Goal: Transaction & Acquisition: Purchase product/service

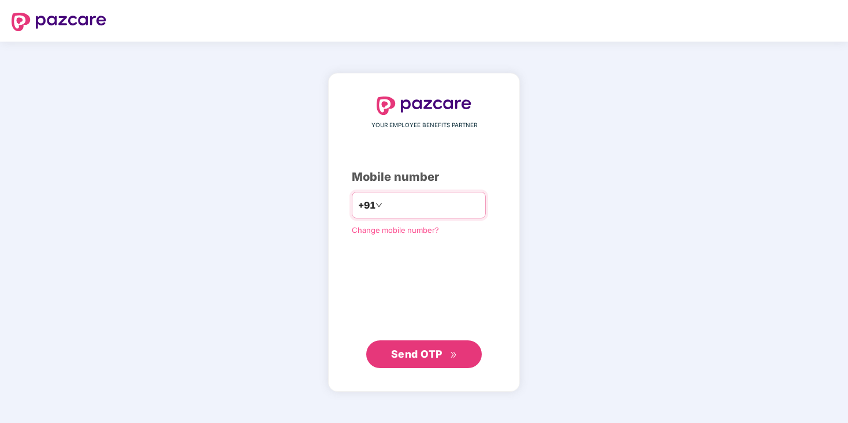
click at [421, 202] on input "number" at bounding box center [432, 205] width 95 height 18
type input "**********"
click at [424, 353] on span "Send OTP" at bounding box center [416, 354] width 51 height 12
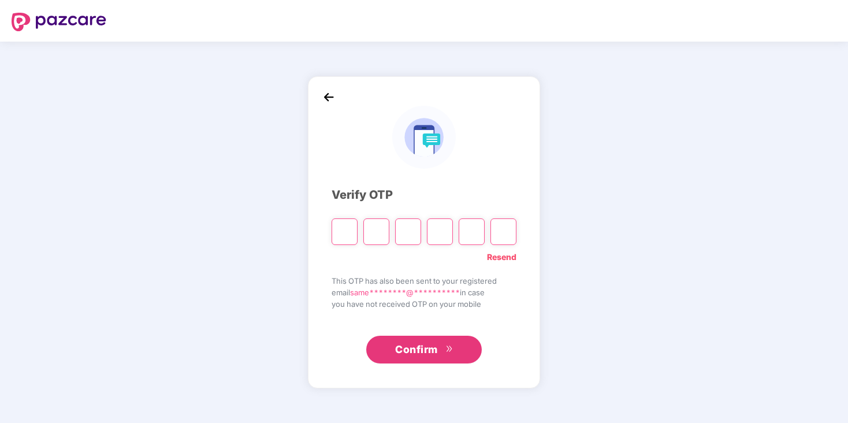
type input "*"
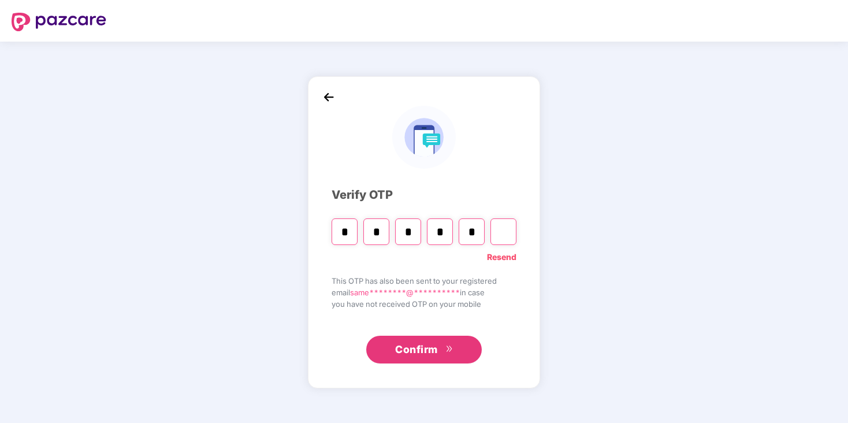
type input "*"
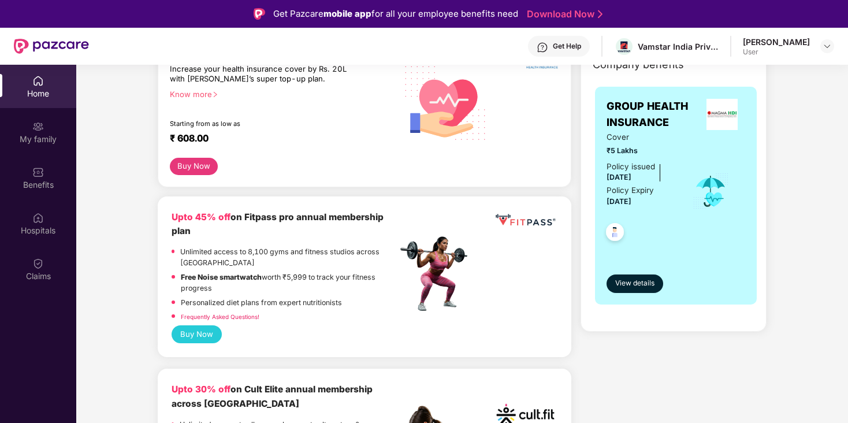
scroll to position [40, 0]
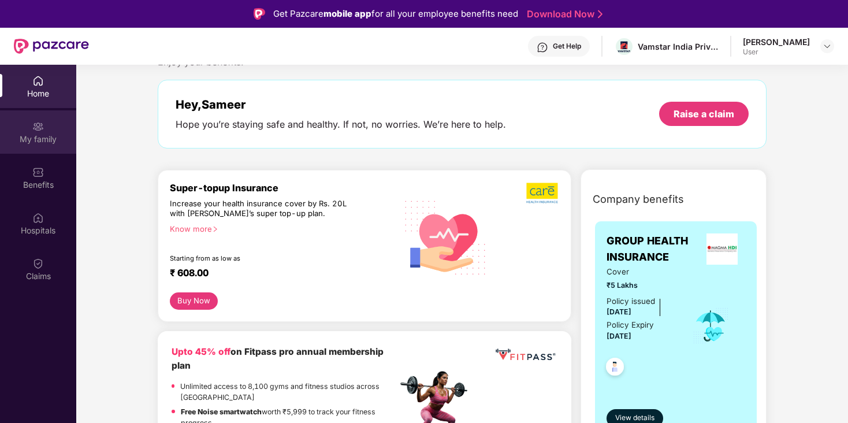
click at [43, 132] on div "My family" at bounding box center [38, 131] width 76 height 43
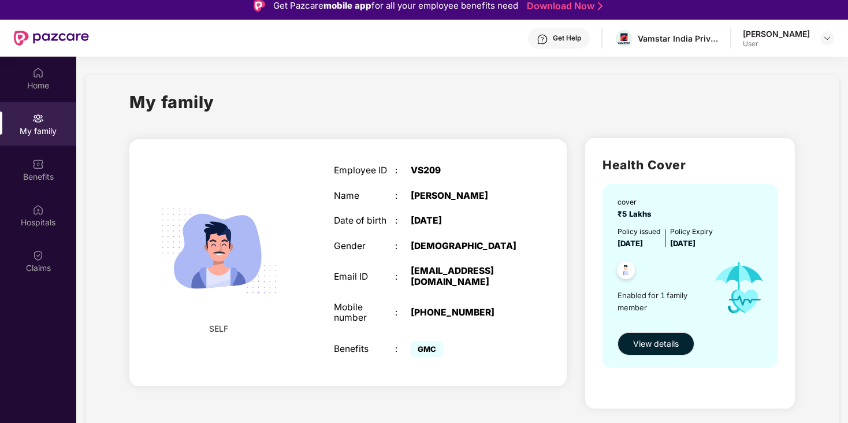
scroll to position [0, 0]
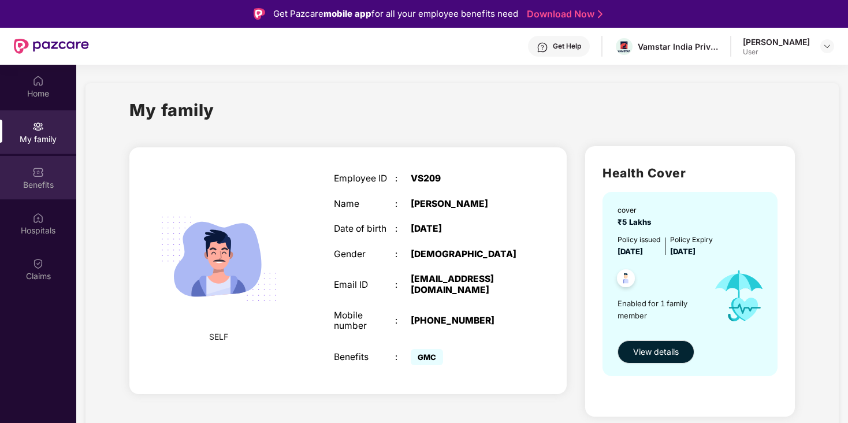
click at [45, 180] on div "Benefits" at bounding box center [38, 185] width 76 height 12
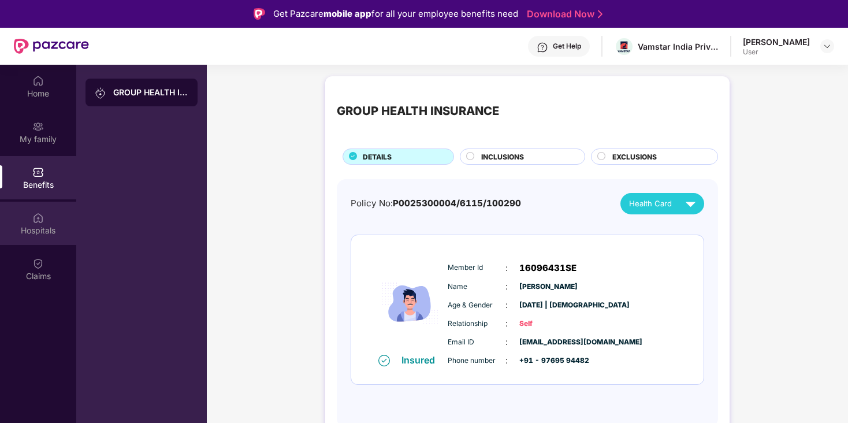
click at [40, 224] on div "Hospitals" at bounding box center [38, 223] width 76 height 43
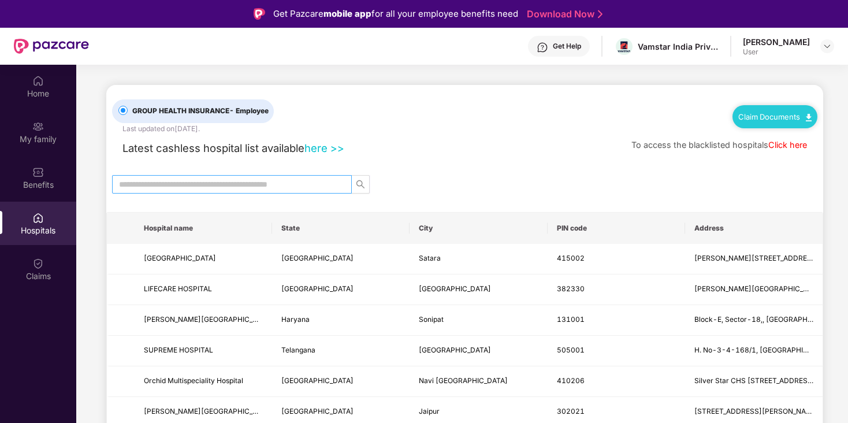
click at [206, 187] on input "text" at bounding box center [227, 184] width 217 height 13
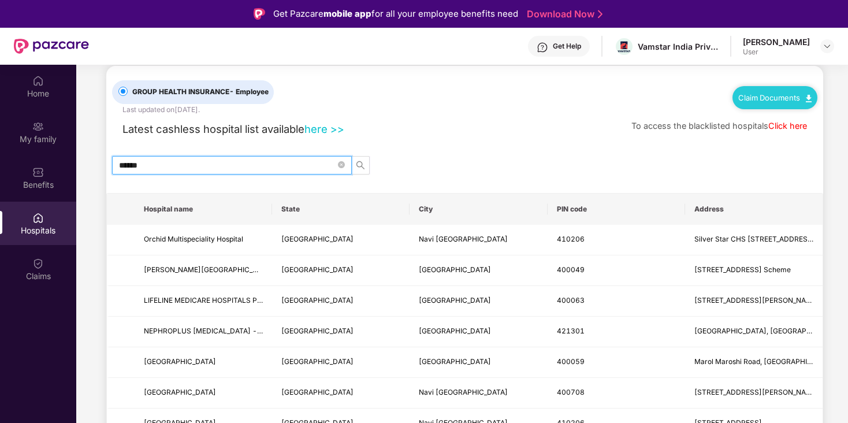
scroll to position [15, 0]
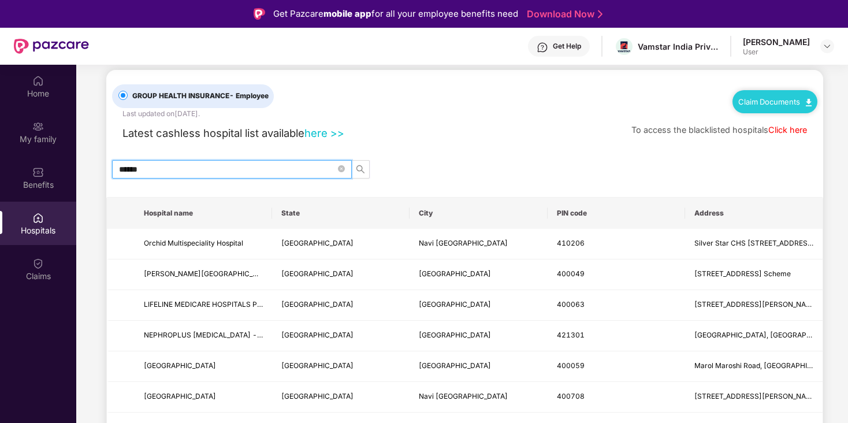
click at [270, 172] on input "******" at bounding box center [227, 169] width 217 height 13
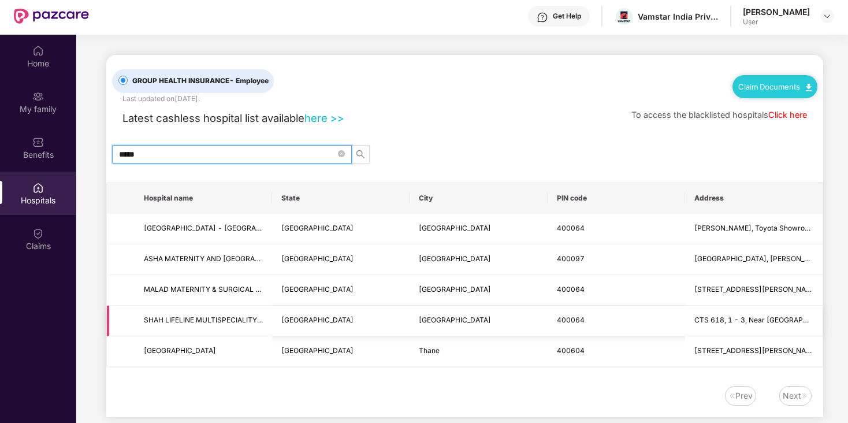
scroll to position [0, 0]
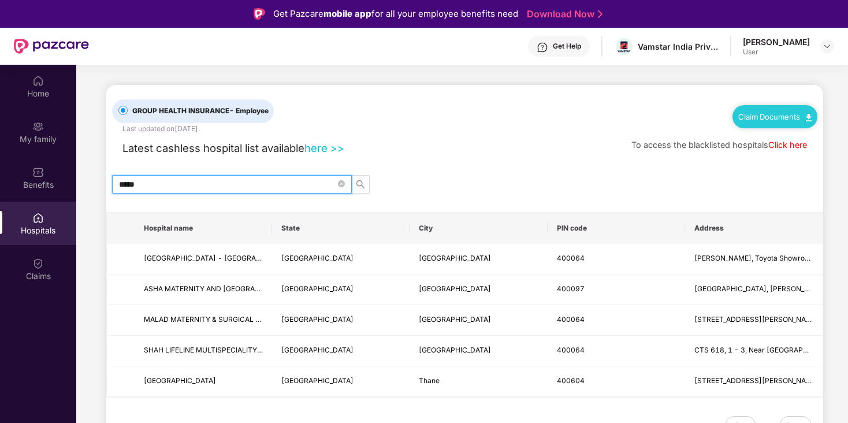
click at [218, 179] on input "*****" at bounding box center [227, 184] width 217 height 13
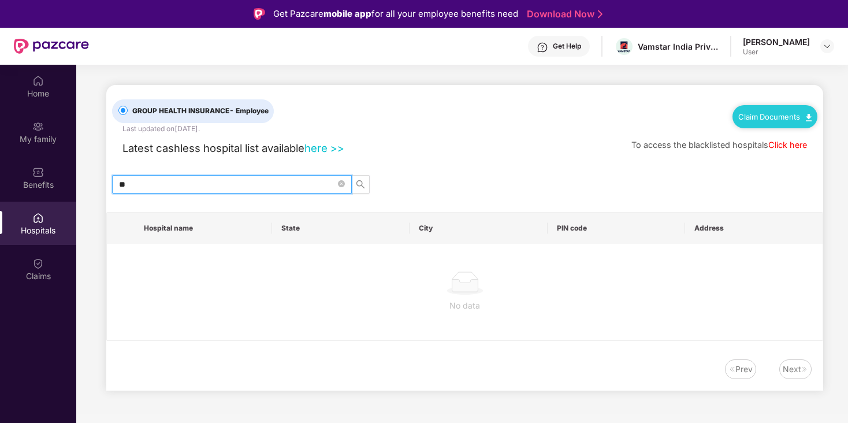
type input "*"
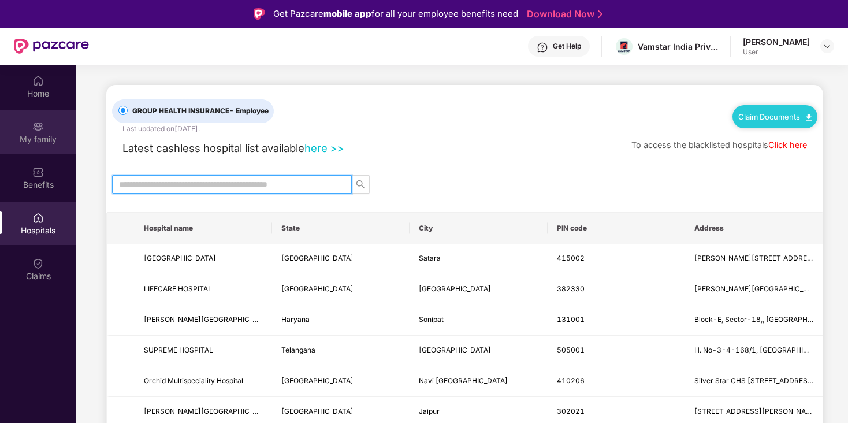
click at [28, 122] on div "My family" at bounding box center [38, 131] width 76 height 43
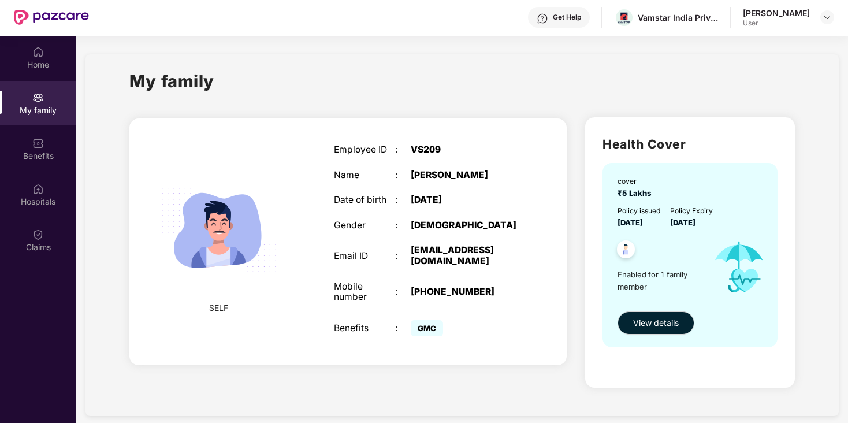
scroll to position [65, 0]
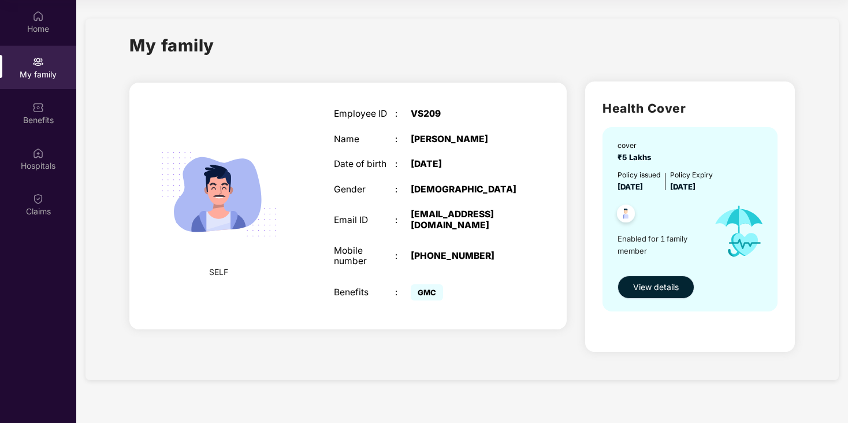
click at [647, 285] on span "View details" at bounding box center [656, 287] width 46 height 13
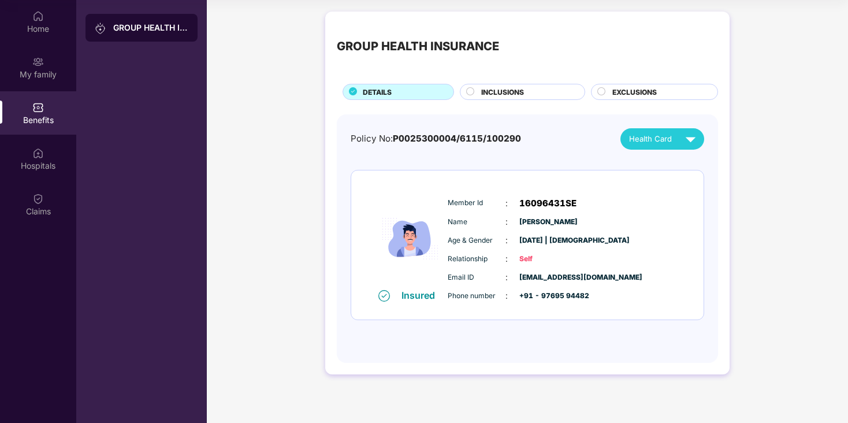
click at [505, 91] on span "INCLUSIONS" at bounding box center [502, 92] width 43 height 11
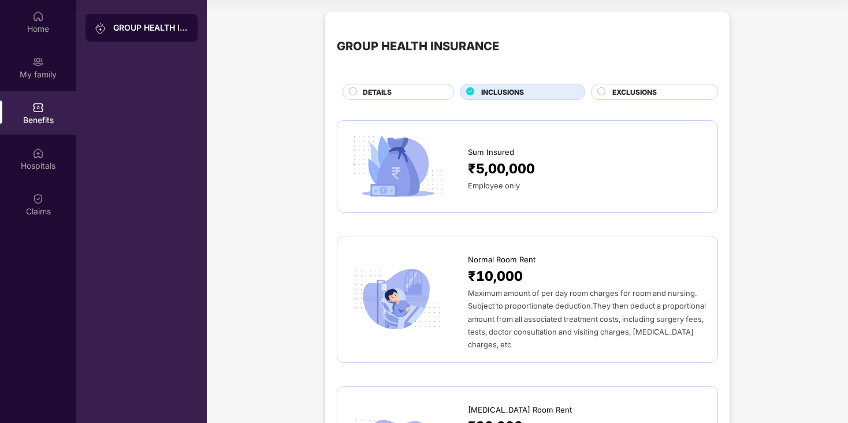
click at [600, 89] on circle at bounding box center [602, 91] width 8 height 8
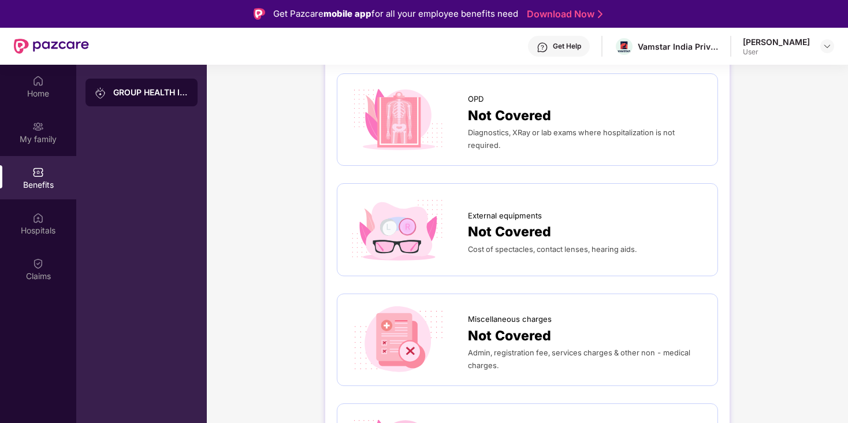
scroll to position [0, 0]
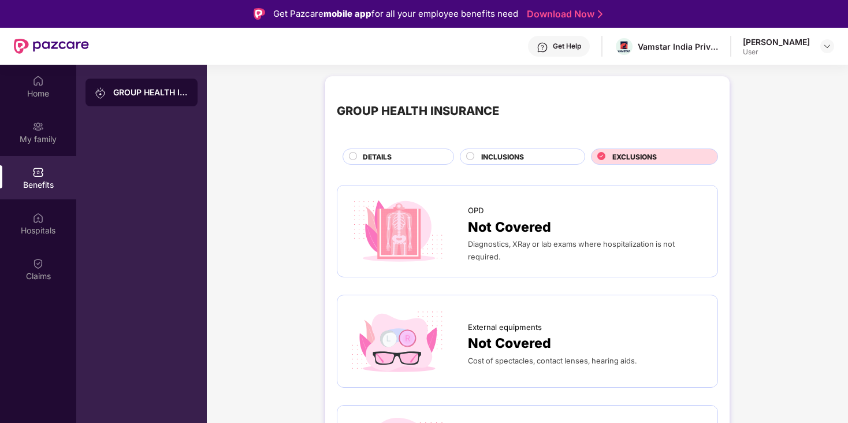
click at [386, 162] on div "DETAILS" at bounding box center [402, 157] width 91 height 13
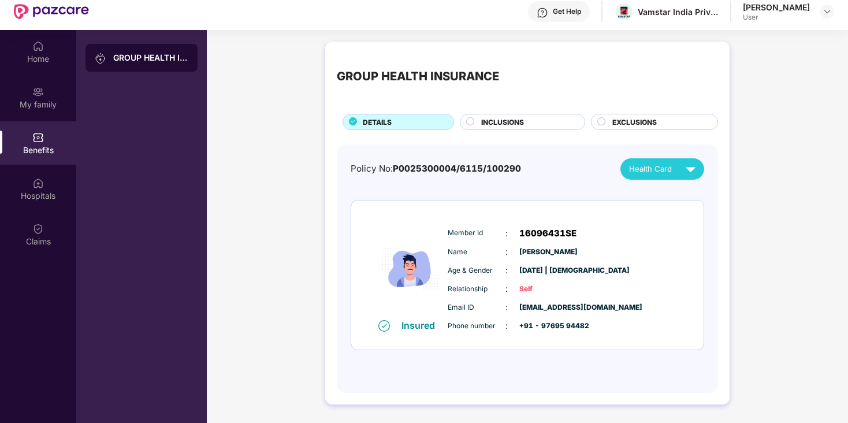
scroll to position [65, 0]
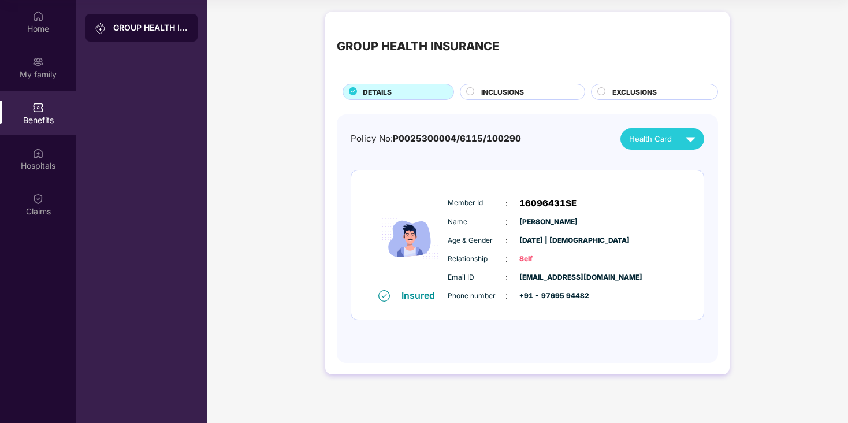
click at [603, 97] on div at bounding box center [601, 93] width 9 height 12
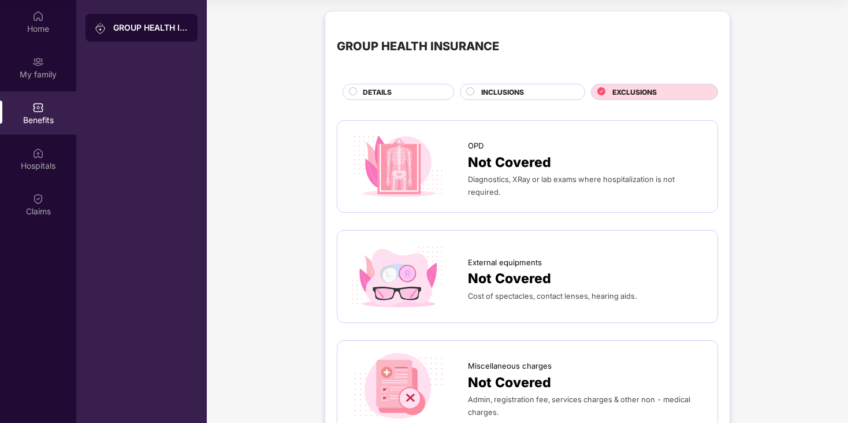
click at [523, 90] on span "INCLUSIONS" at bounding box center [502, 92] width 43 height 11
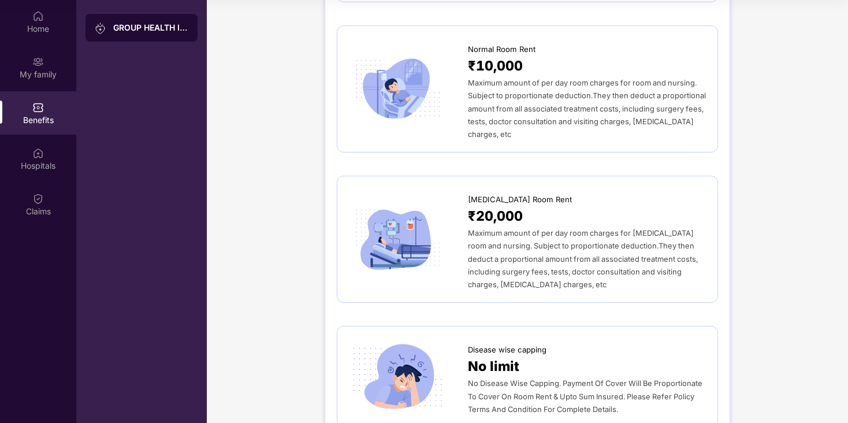
scroll to position [0, 0]
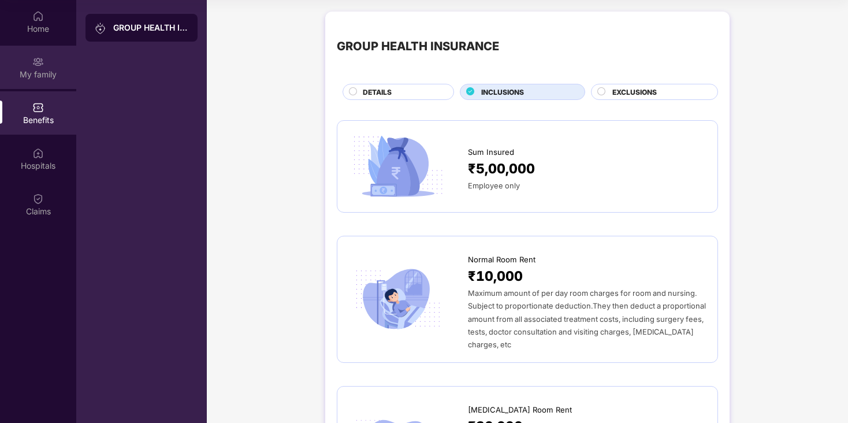
click at [40, 66] on img at bounding box center [38, 62] width 12 height 12
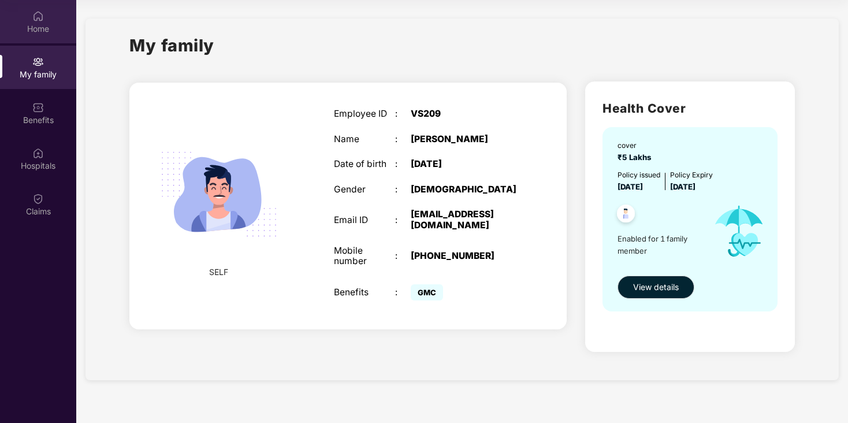
click at [38, 27] on div "Home" at bounding box center [38, 29] width 76 height 12
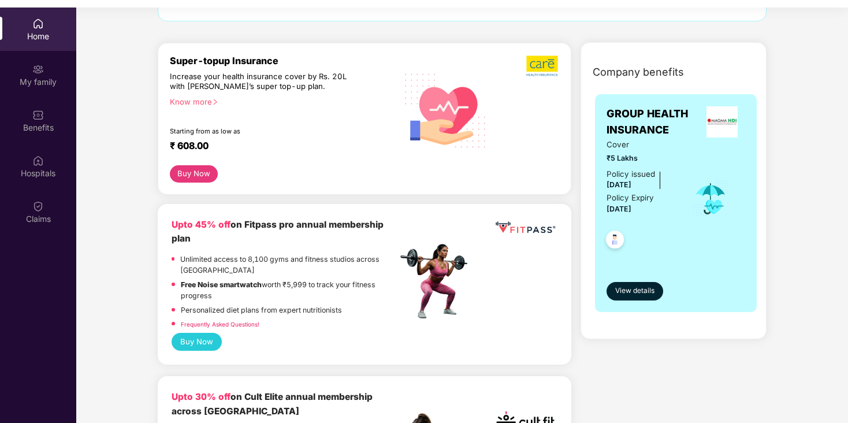
scroll to position [94, 0]
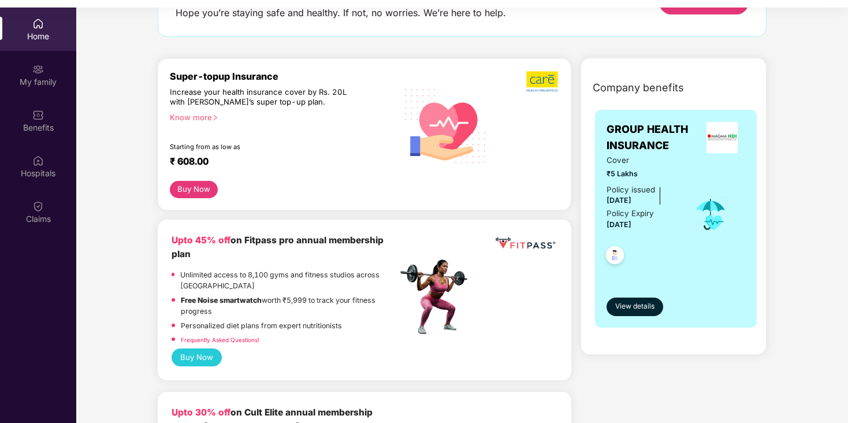
click at [188, 190] on button "Buy Now" at bounding box center [194, 189] width 48 height 17
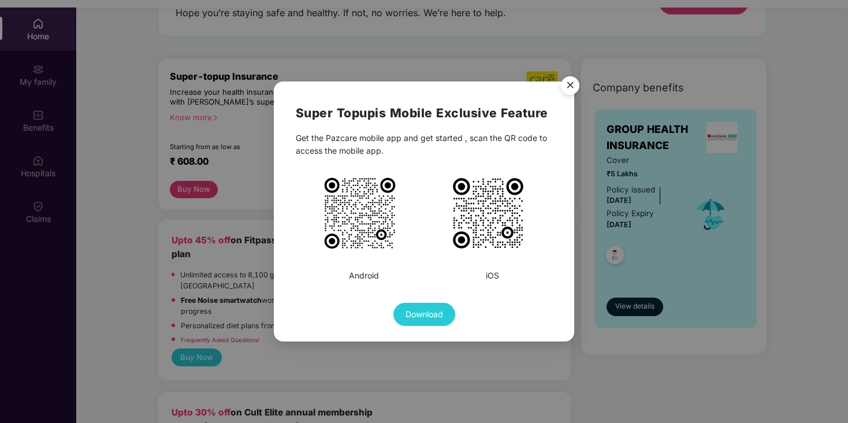
click at [570, 86] on img "Close" at bounding box center [570, 87] width 32 height 32
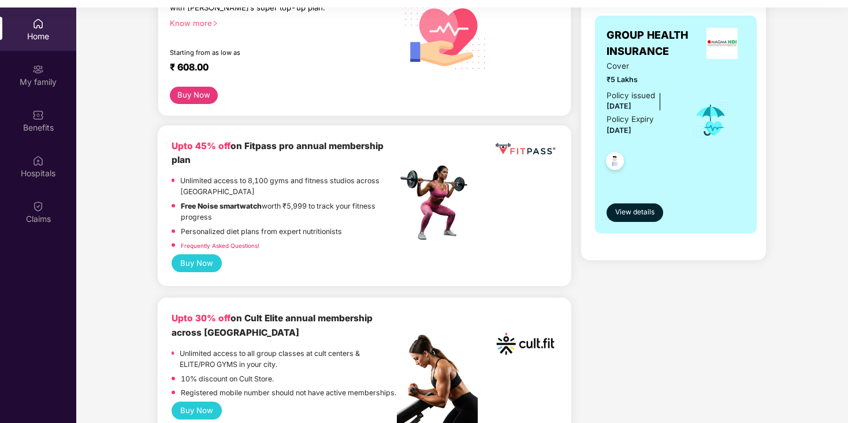
scroll to position [242, 0]
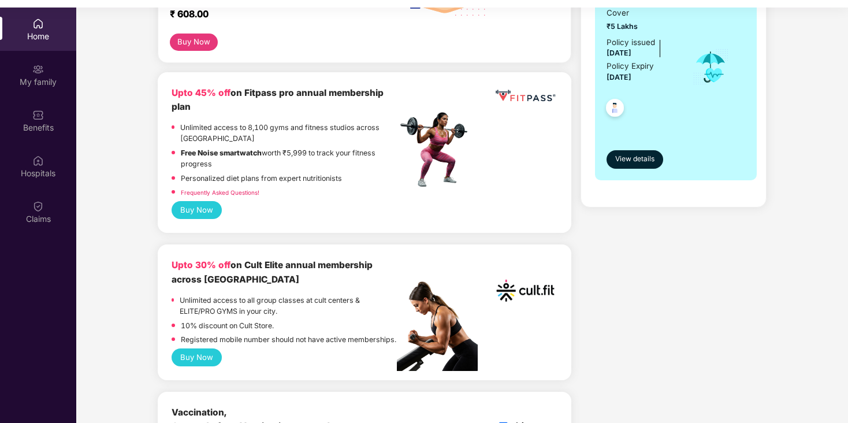
click at [205, 209] on button "Buy Now" at bounding box center [197, 210] width 50 height 18
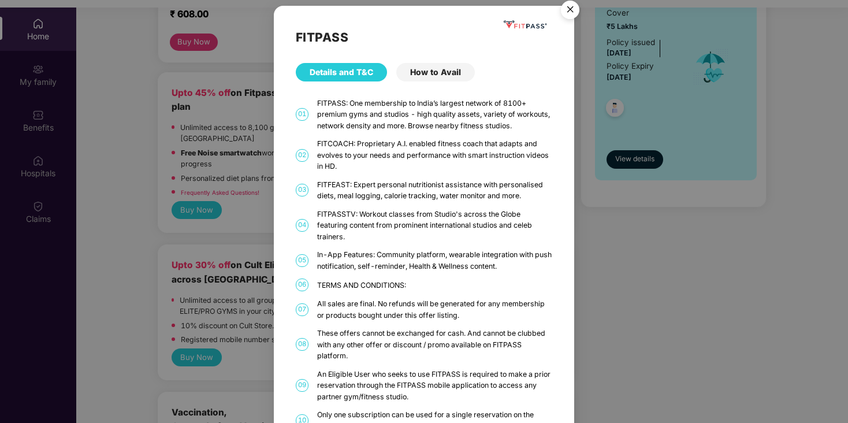
click at [259, 174] on div "FITPASS Details and T&C How to Avail 01 FITPASS: One membership to India’s larg…" at bounding box center [424, 211] width 848 height 423
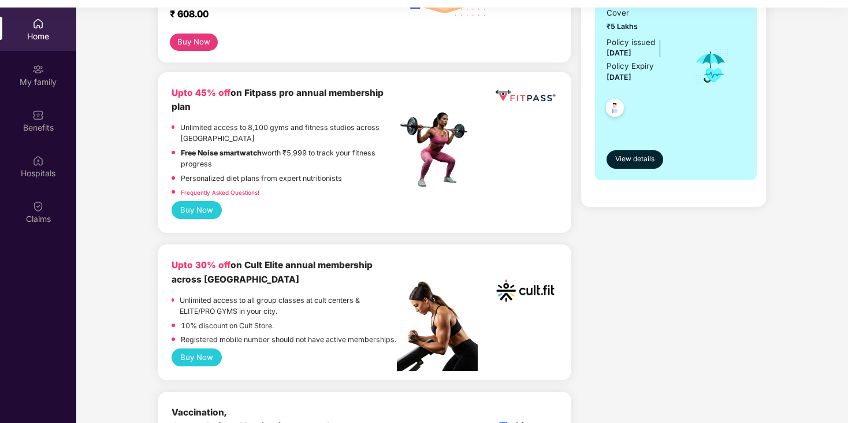
click at [199, 210] on button "Buy Now" at bounding box center [197, 210] width 50 height 18
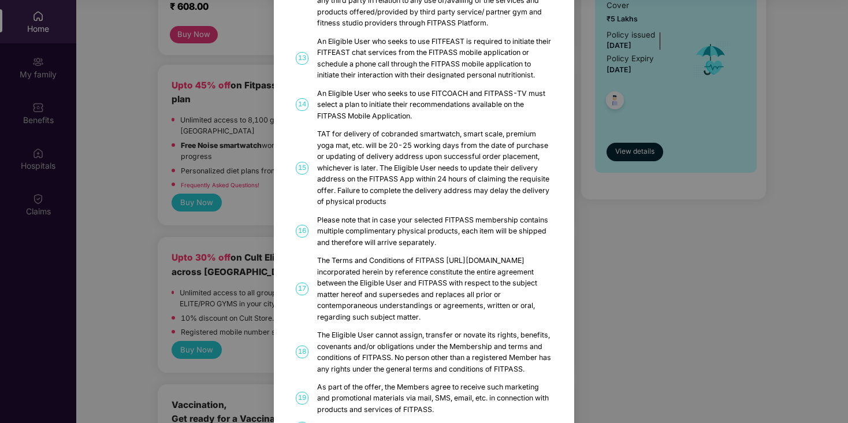
scroll to position [612, 0]
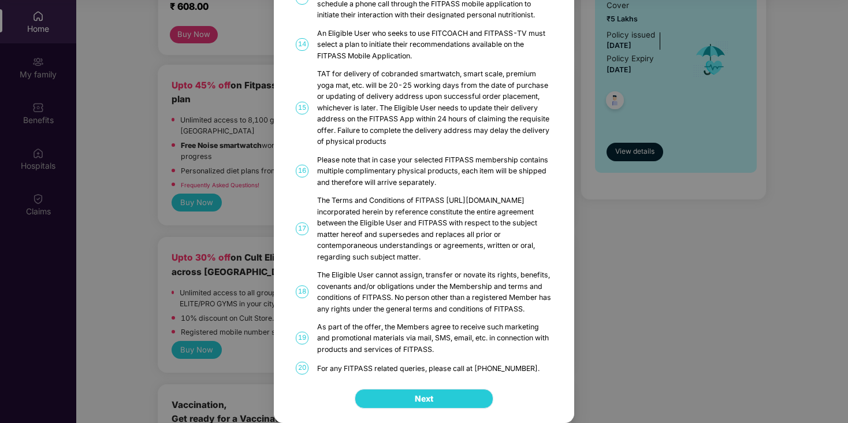
click at [391, 400] on button "Next" at bounding box center [424, 399] width 139 height 20
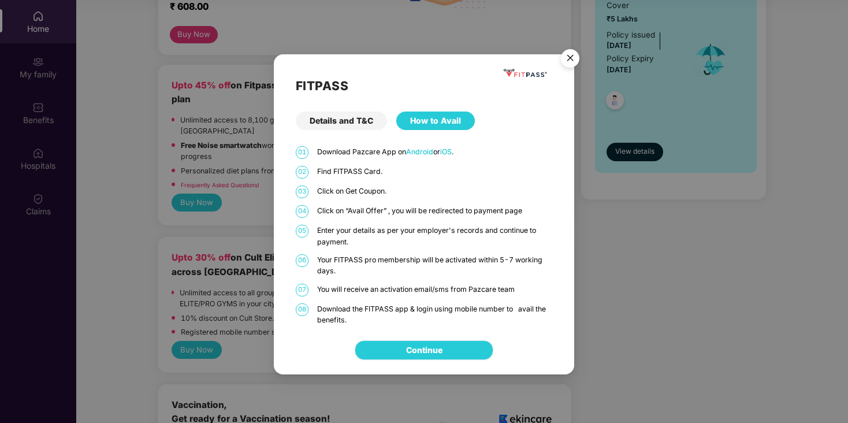
click at [420, 352] on link "Continue" at bounding box center [424, 350] width 36 height 13
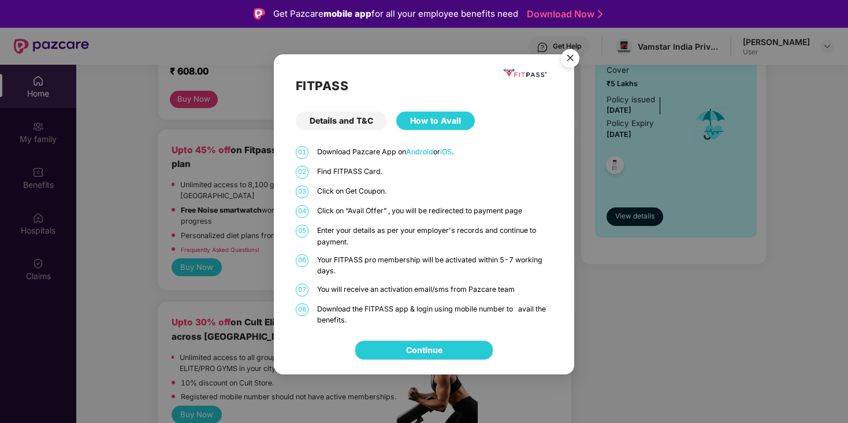
click at [90, 181] on div "FITPASS Details and T&C How to Avail 01 Download Pazcare App on Android or iOS …" at bounding box center [424, 211] width 848 height 423
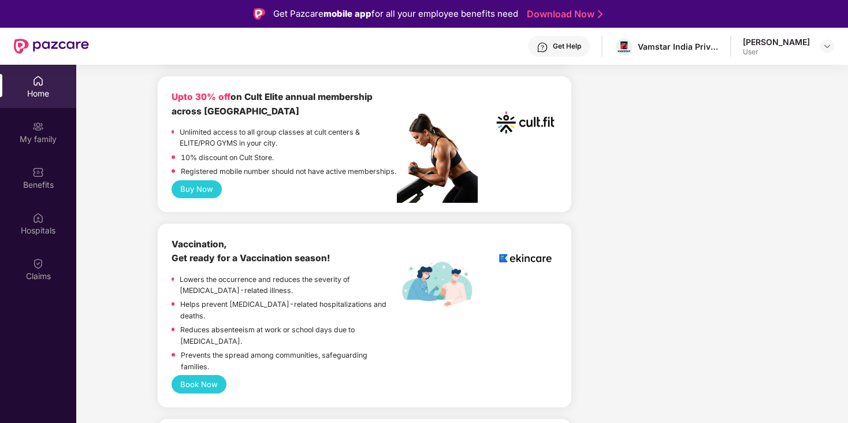
scroll to position [456, 0]
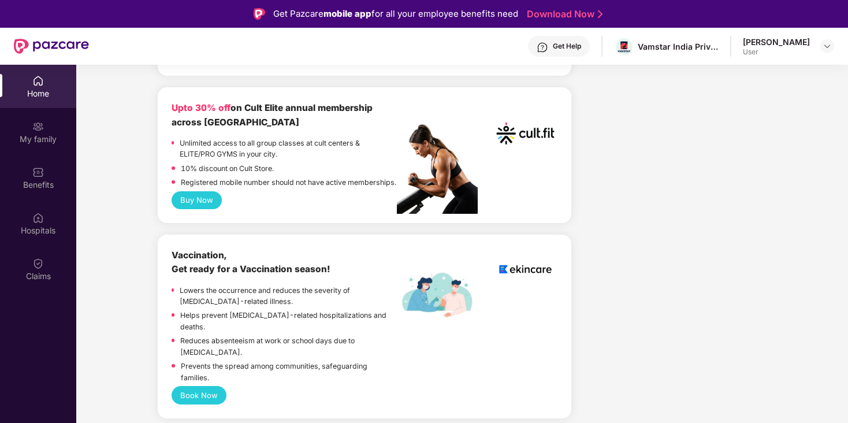
click at [192, 209] on button "Buy Now" at bounding box center [197, 200] width 50 height 18
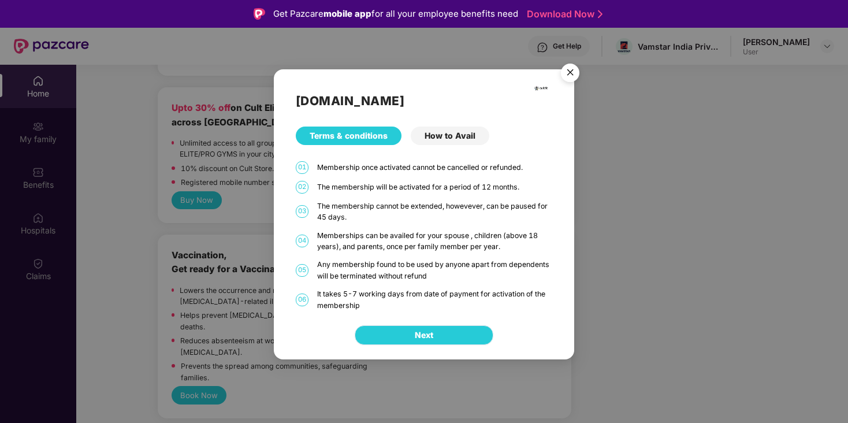
click at [421, 340] on span "Next" at bounding box center [424, 335] width 18 height 13
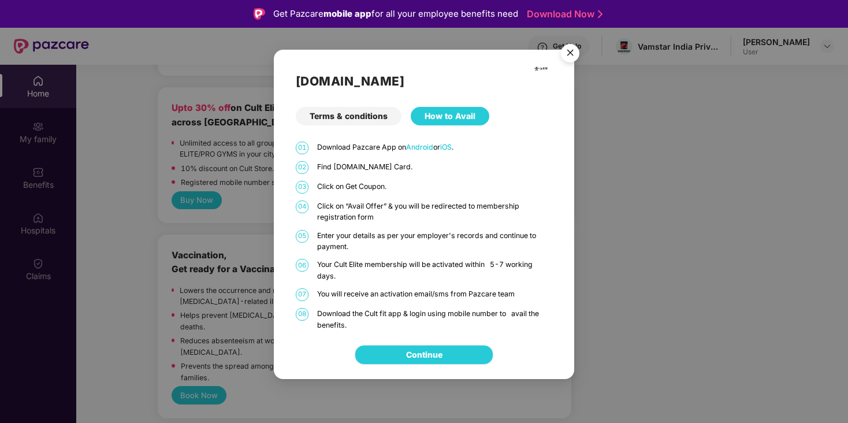
click at [422, 350] on link "Continue" at bounding box center [424, 354] width 36 height 13
click at [570, 53] on img "Close" at bounding box center [570, 55] width 32 height 32
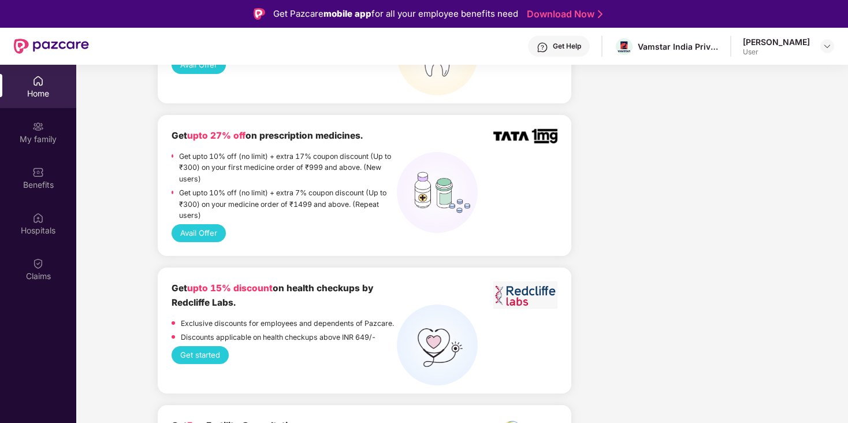
scroll to position [1048, 0]
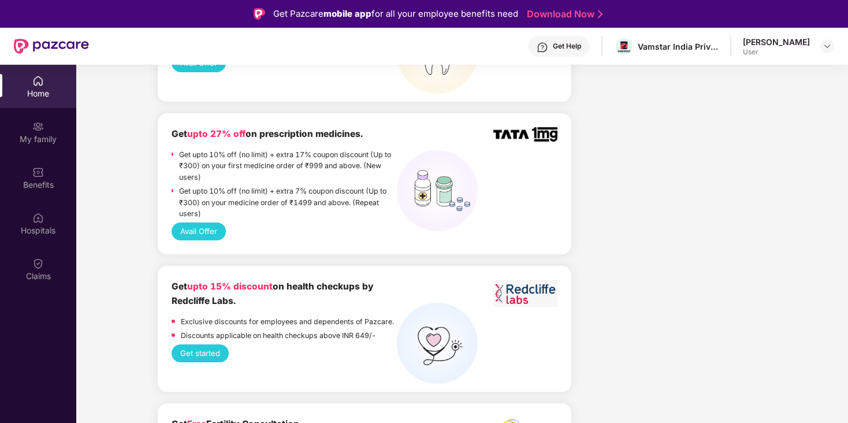
click at [193, 222] on button "Avail Offer" at bounding box center [199, 231] width 54 height 18
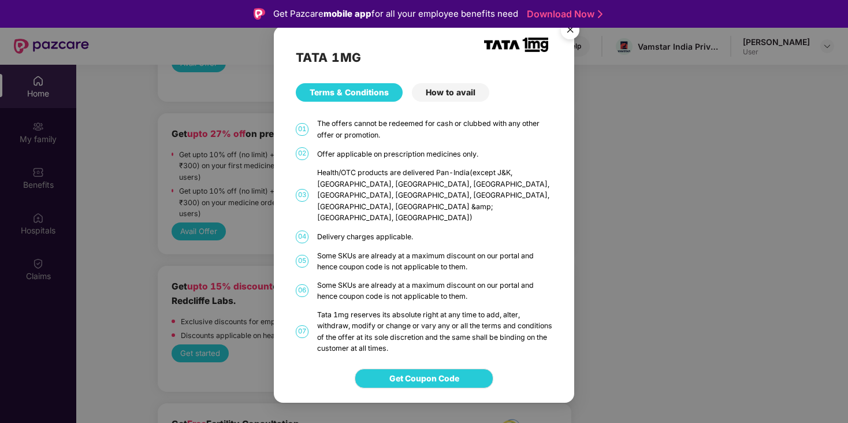
scroll to position [65, 0]
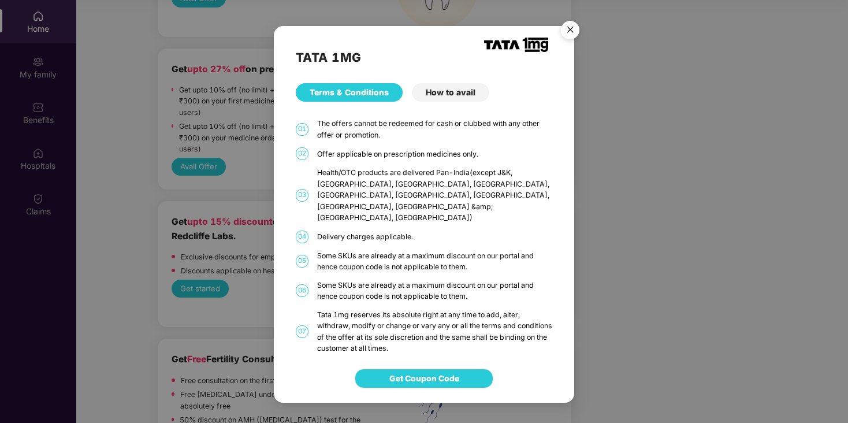
click at [723, 326] on div "TATA 1MG Terms & Conditions How to avail 01 The offers cannot be redeemed for c…" at bounding box center [424, 211] width 848 height 423
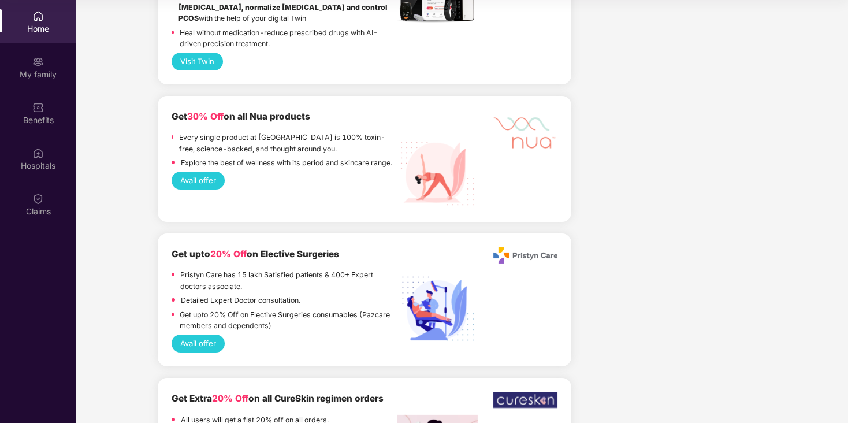
scroll to position [2490, 0]
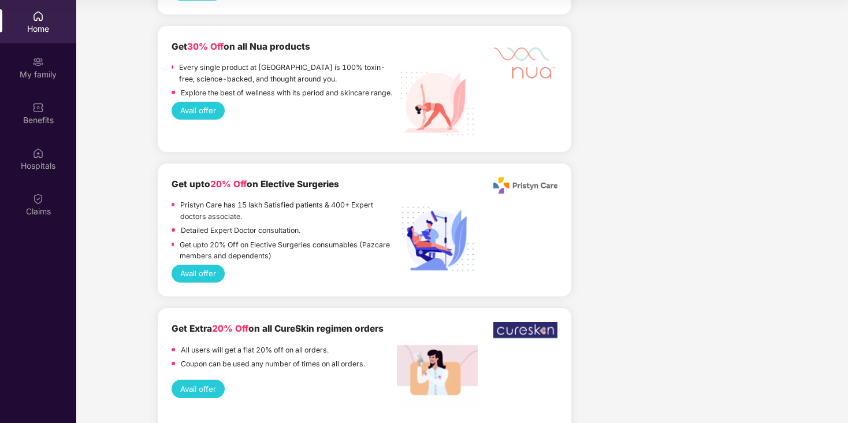
click at [196, 380] on button "Avail offer" at bounding box center [198, 389] width 53 height 18
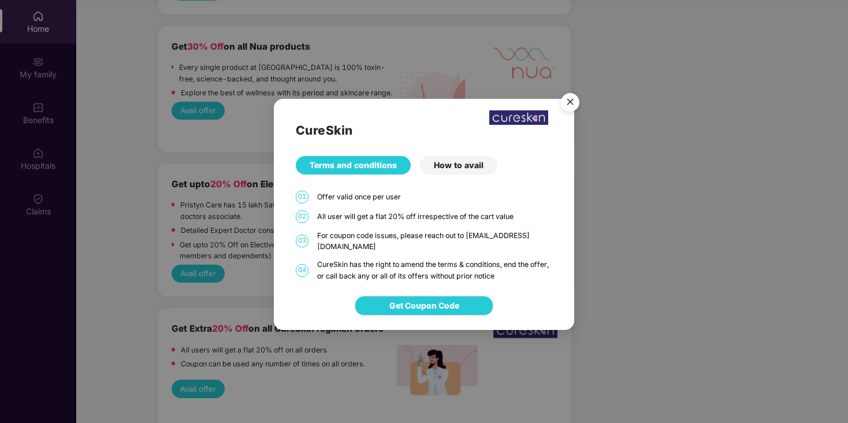
click at [571, 102] on img "Close" at bounding box center [570, 104] width 32 height 32
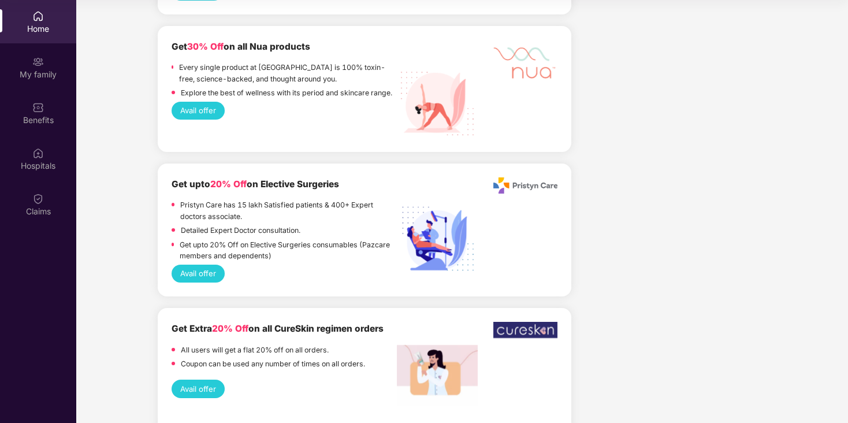
click at [282, 323] on b "Get Extra 20% Off on all CureSkin regimen orders" at bounding box center [278, 328] width 212 height 11
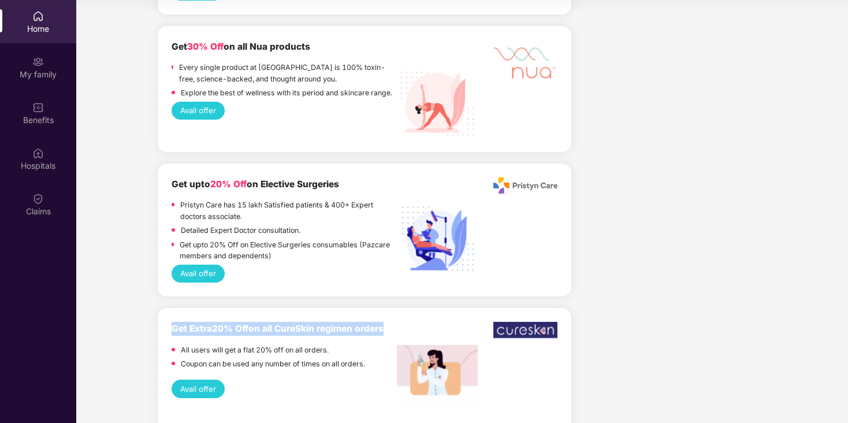
click at [252, 322] on div "Get Extra 20% Off on all CureSkin regimen orders All users will get a flat 20% …" at bounding box center [284, 347] width 225 height 50
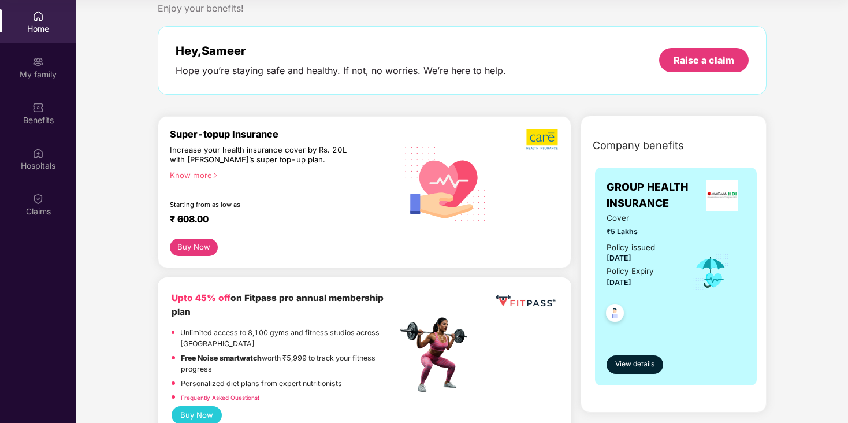
scroll to position [31, 0]
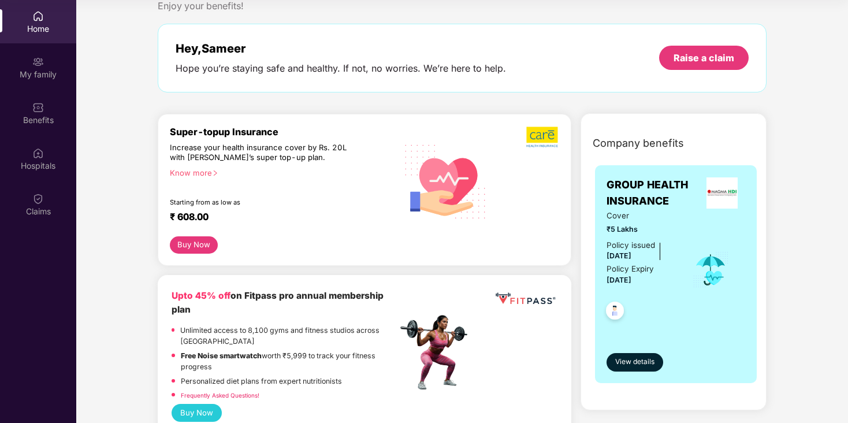
click at [195, 172] on div "Know more" at bounding box center [280, 172] width 220 height 8
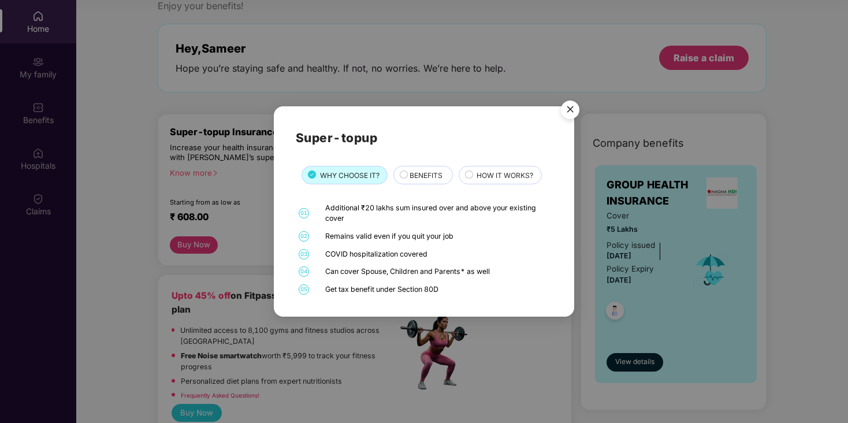
click at [417, 179] on span "BENEFITS" at bounding box center [426, 175] width 33 height 11
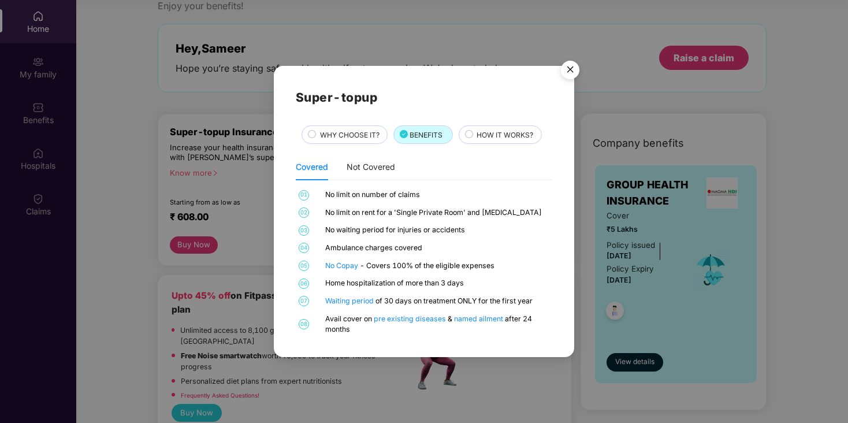
click at [500, 136] on span "HOW IT WORKS?" at bounding box center [505, 134] width 57 height 11
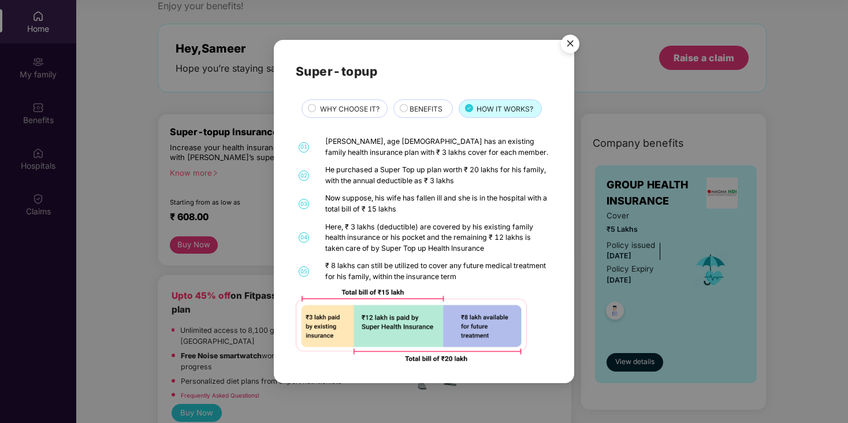
click at [571, 44] on img "Close" at bounding box center [570, 45] width 32 height 32
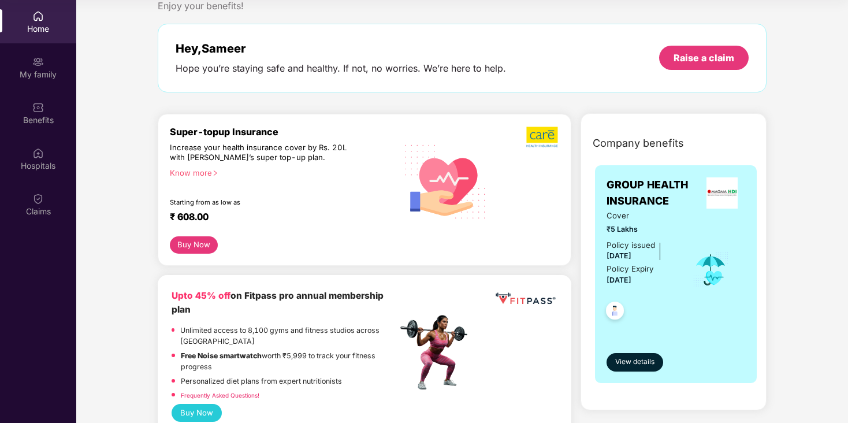
scroll to position [0, 0]
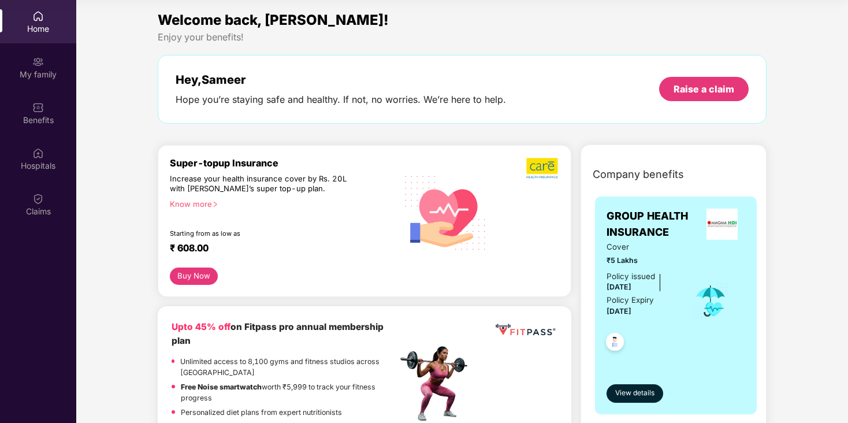
click at [192, 280] on button "Buy Now" at bounding box center [194, 276] width 48 height 17
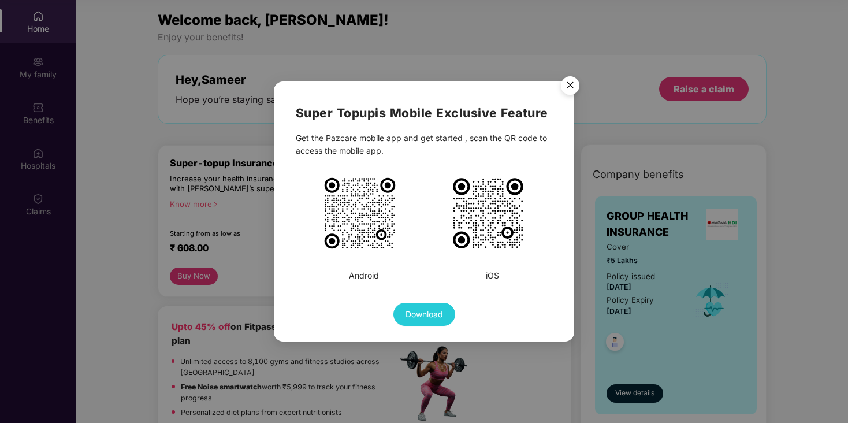
click at [233, 207] on div "Super Topup is Mobile Exclusive Feature Get the Pazcare mobile app and get star…" at bounding box center [424, 211] width 848 height 423
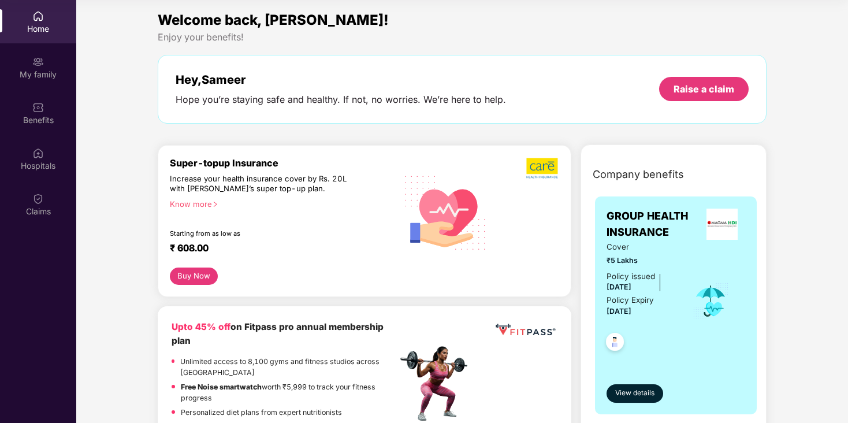
click at [185, 204] on div "Know more" at bounding box center [280, 203] width 220 height 8
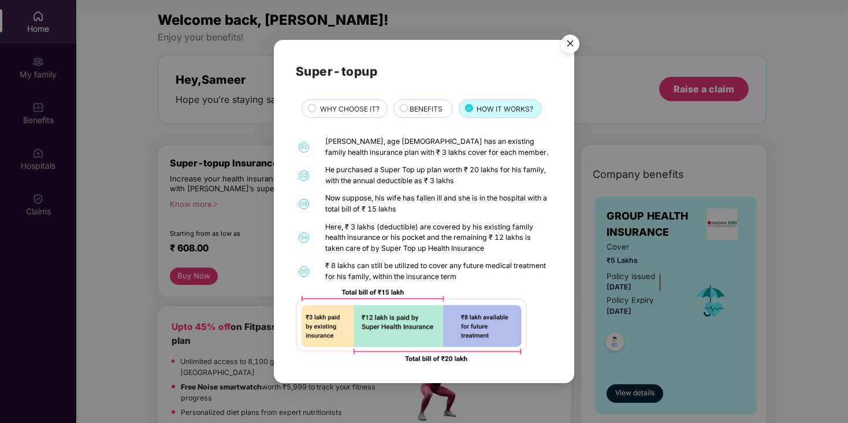
click at [572, 42] on img "Close" at bounding box center [570, 45] width 32 height 32
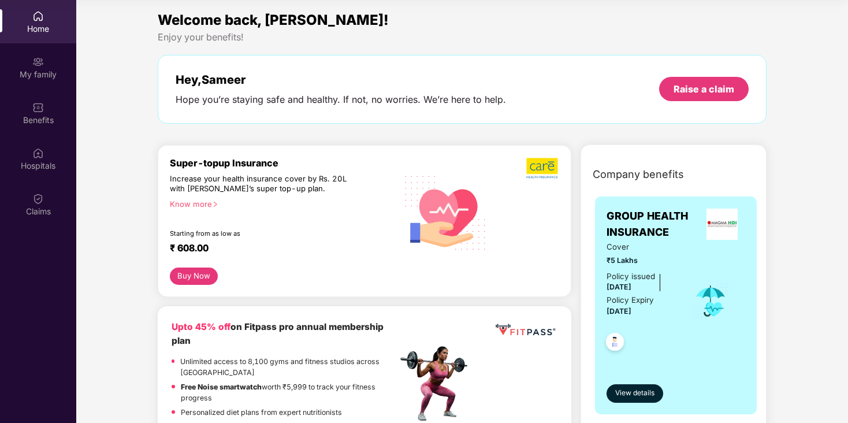
click at [604, 239] on div "GROUP HEALTH INSURANCE Cover ₹5 Lakhs Policy issued [DATE] Policy Expiry [DATE]…" at bounding box center [676, 305] width 162 height 218
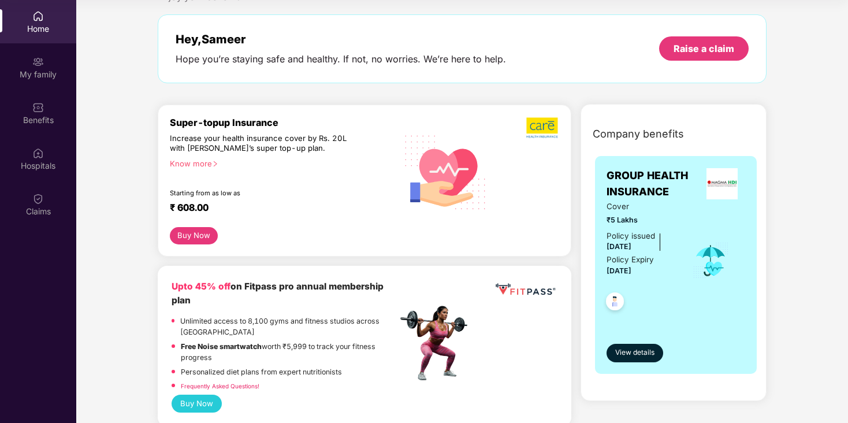
click at [195, 237] on button "Buy Now" at bounding box center [194, 235] width 48 height 17
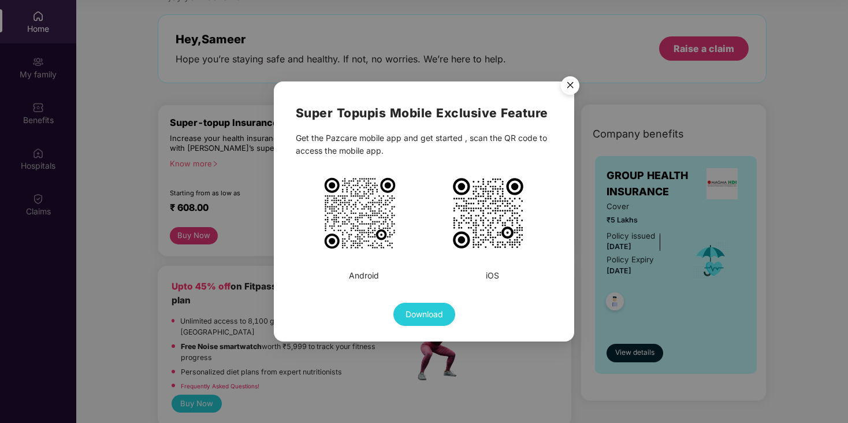
click at [573, 89] on img "Close" at bounding box center [570, 87] width 32 height 32
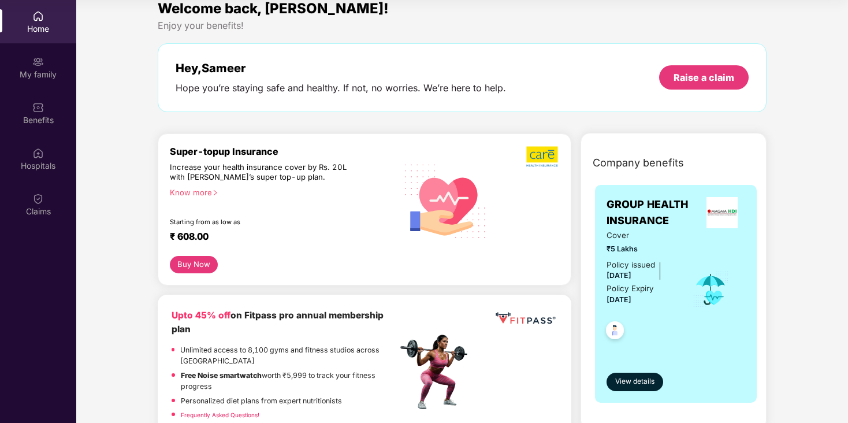
scroll to position [0, 0]
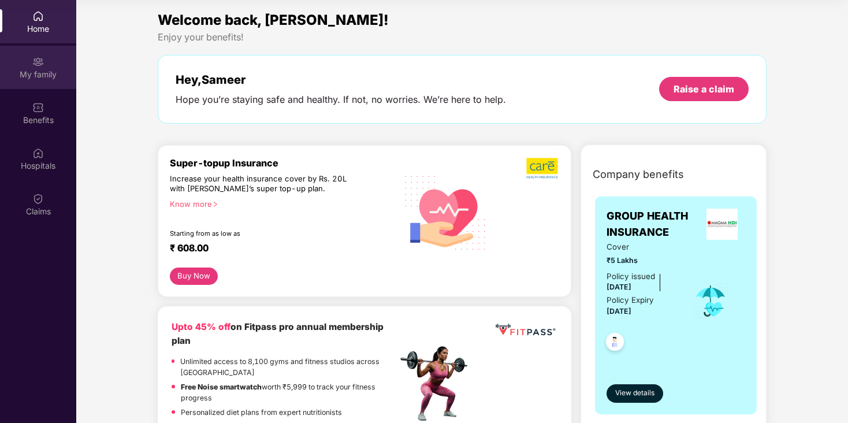
click at [42, 66] on img at bounding box center [38, 62] width 12 height 12
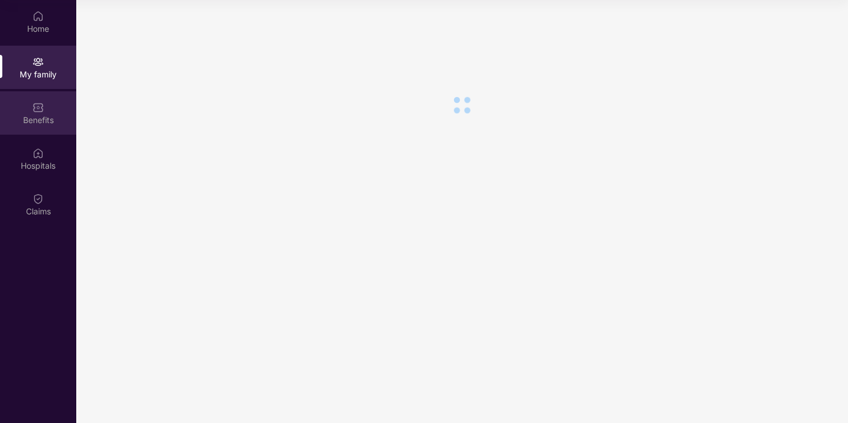
click at [42, 126] on div "Benefits" at bounding box center [38, 112] width 76 height 43
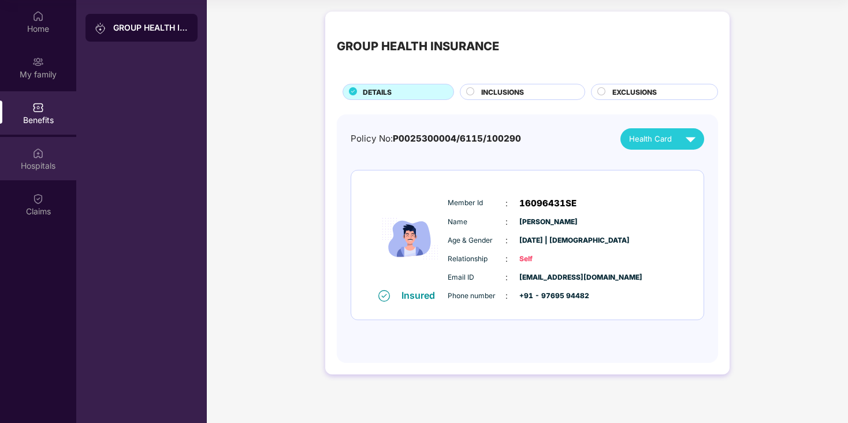
click at [32, 164] on div "Hospitals" at bounding box center [38, 166] width 76 height 12
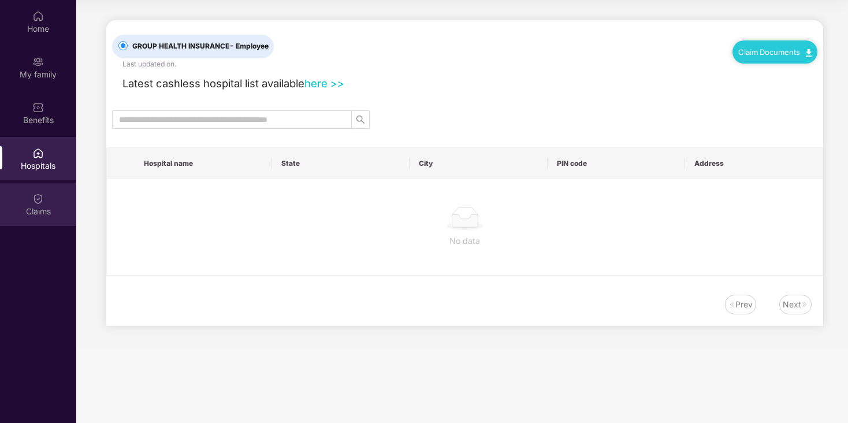
click at [39, 214] on div "Claims" at bounding box center [38, 212] width 76 height 12
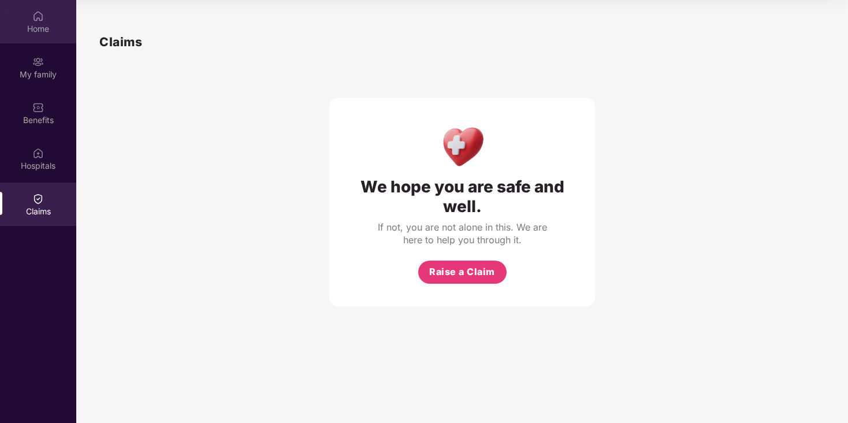
click at [35, 14] on img at bounding box center [38, 16] width 12 height 12
